Goal: Information Seeking & Learning: Learn about a topic

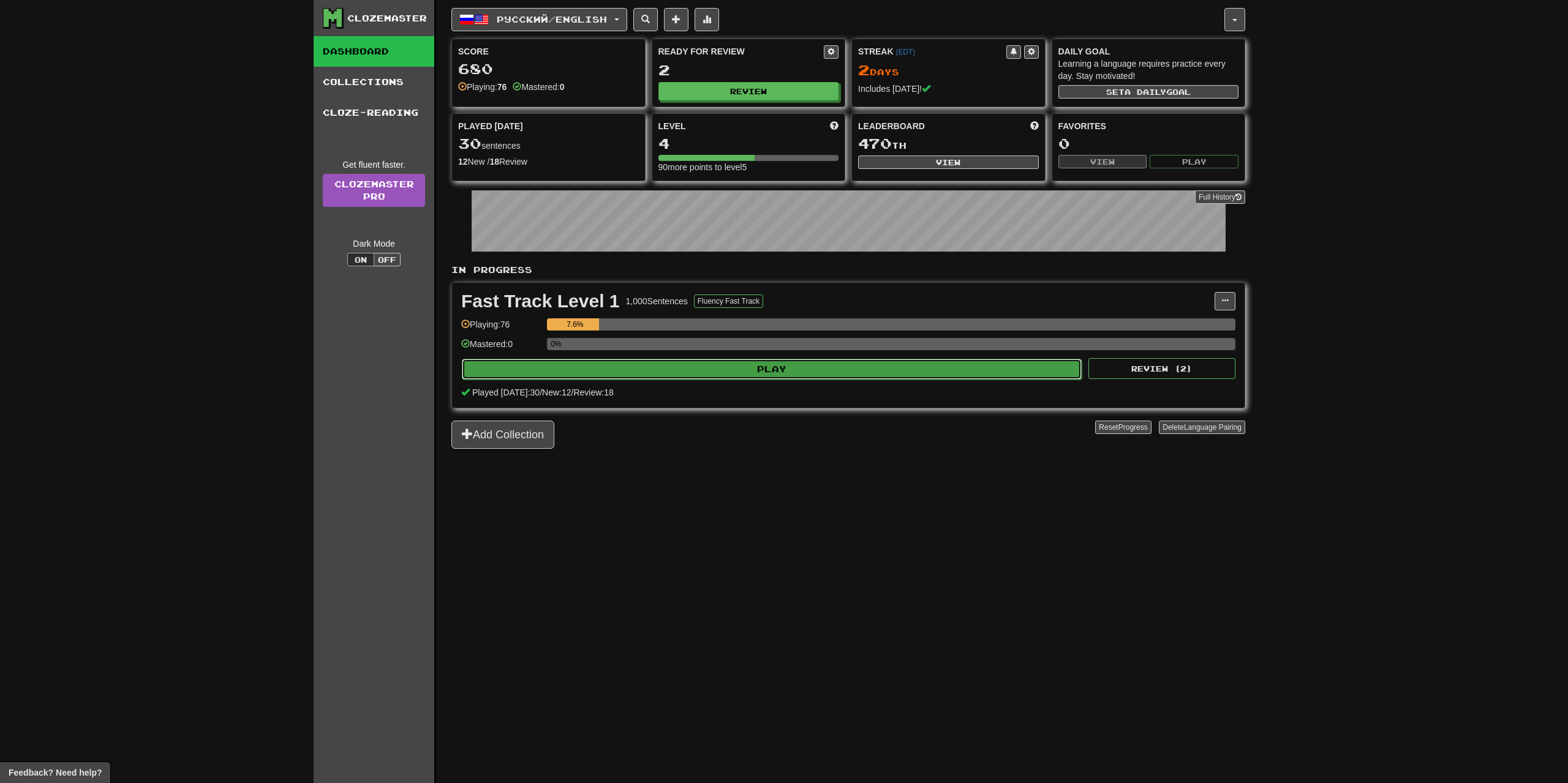
click at [873, 372] on button "Play" at bounding box center [772, 369] width 620 height 21
select select "**"
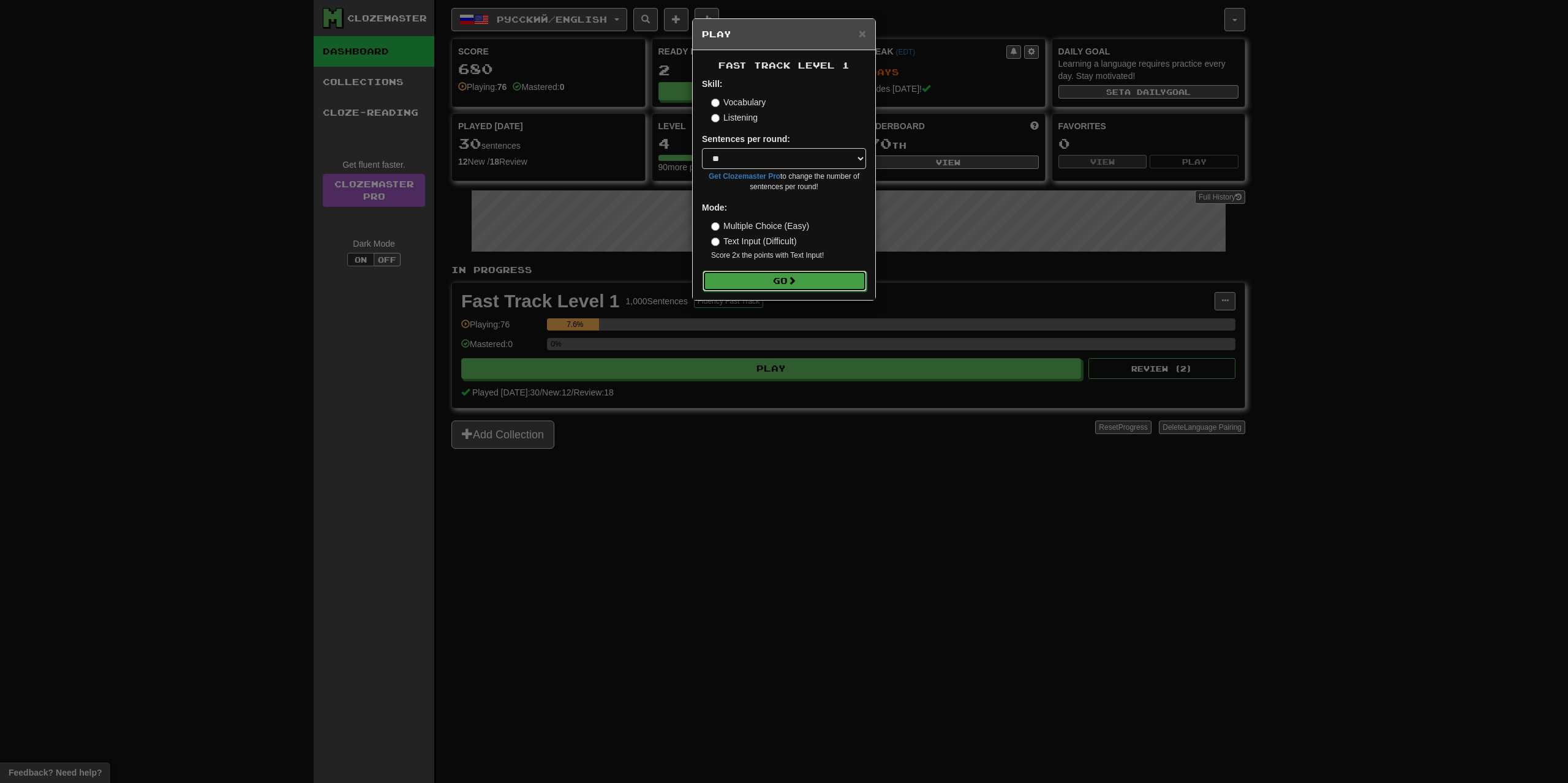
click at [781, 284] on button "Go" at bounding box center [785, 280] width 164 height 21
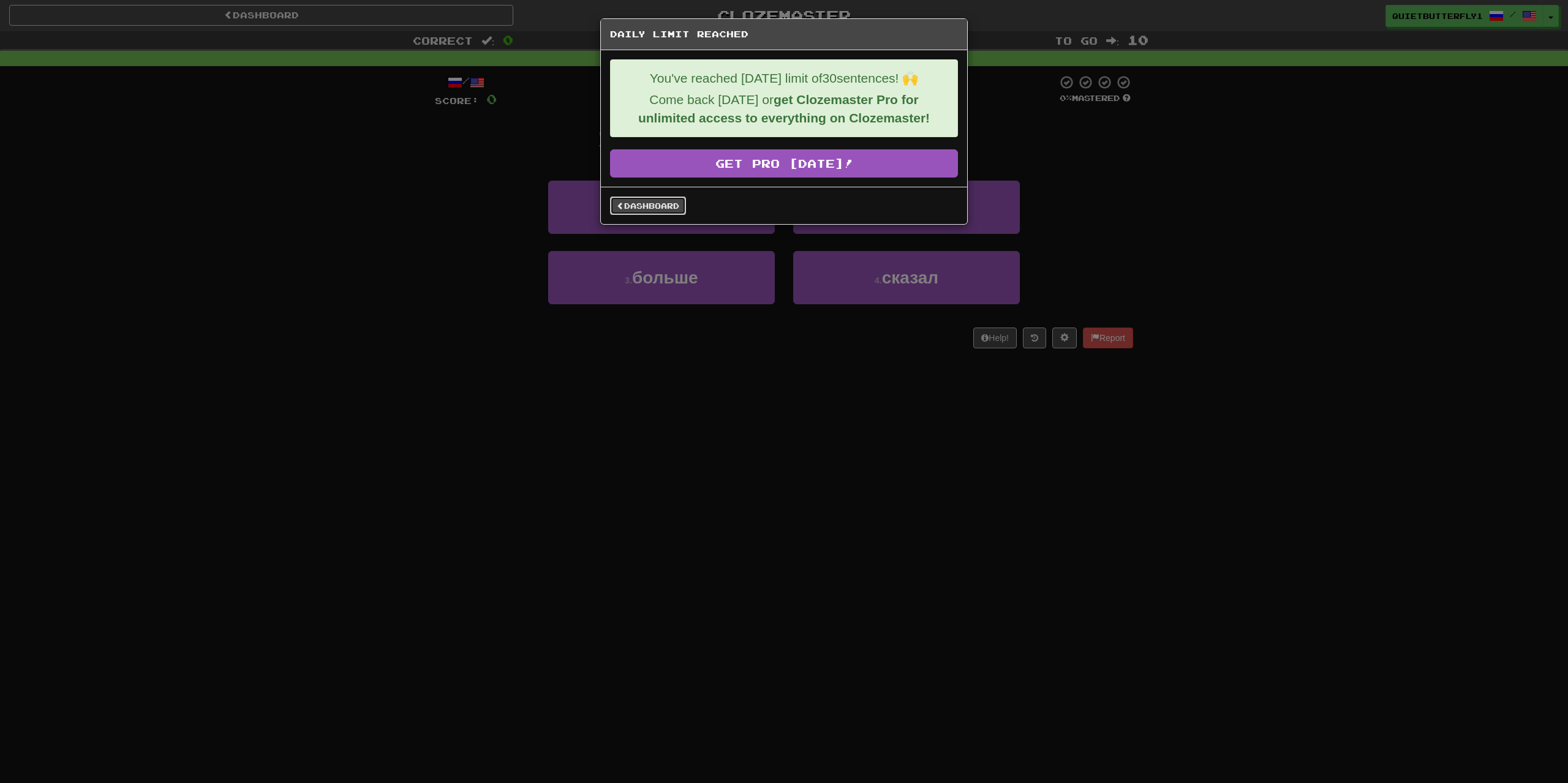
click at [651, 206] on link "Dashboard" at bounding box center [648, 206] width 76 height 19
